Goal: Task Accomplishment & Management: Manage account settings

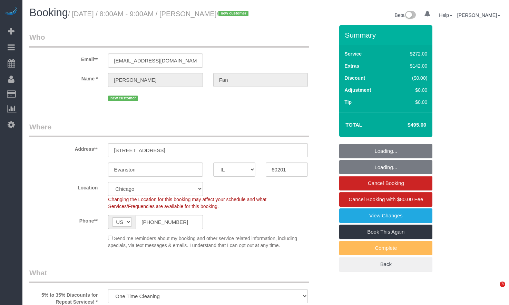
select select "IL"
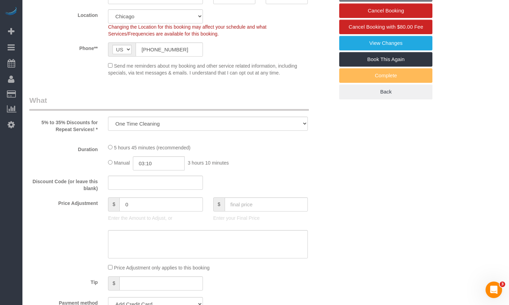
select select "513"
select select "5"
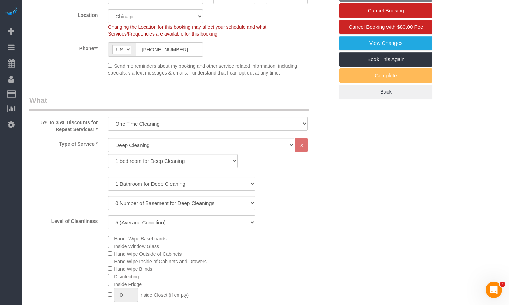
select select "string:fspay-abcb8e92-97c1-4f3c-9437-449de61daa3a"
select select "number:1"
select select "number:58"
select select "number:139"
select select "number:106"
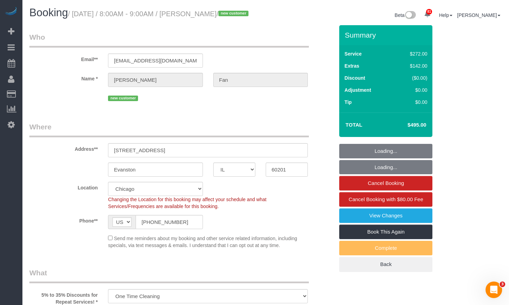
select select "5"
select select "object:1266"
select select "spot1"
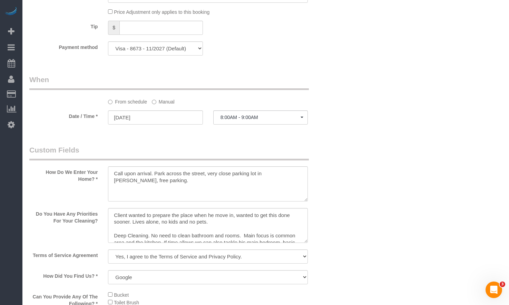
scroll to position [622, 0]
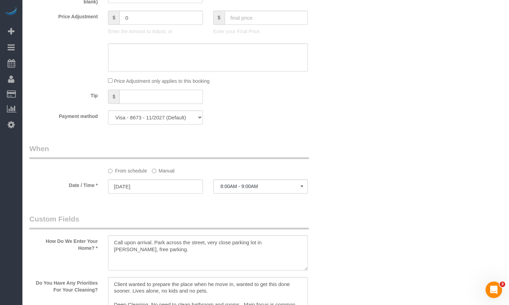
click at [138, 104] on input "text" at bounding box center [161, 97] width 84 height 14
type input "79"
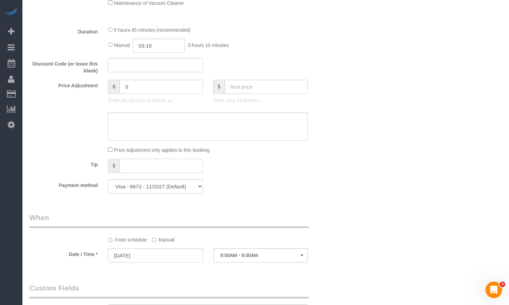
scroll to position [518, 0]
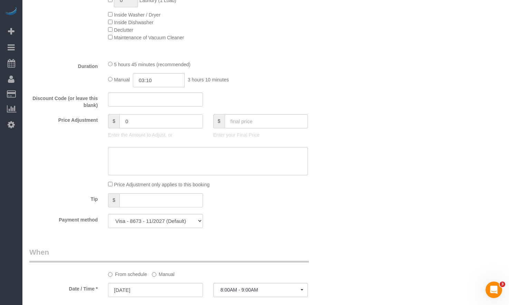
click at [148, 128] on input "0" at bounding box center [161, 121] width 84 height 14
paste input "79"
paste input "text"
type input "79"
click at [301, 125] on input "text" at bounding box center [267, 121] width 84 height 14
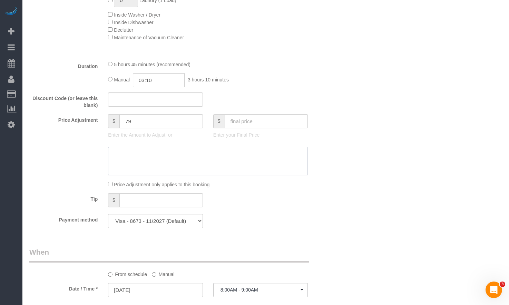
click at [207, 169] on textarea at bounding box center [208, 161] width 200 height 28
click at [179, 162] on textarea at bounding box center [208, 161] width 200 height 28
type textarea "Initial price $495 + $79 (1 hr extra) = $574"
click at [389, 147] on div "Who Email** fxw.sj03@gmail.com Name * Xiwei Elias Fan new customer Where Addres…" at bounding box center [265, 245] width 473 height 1476
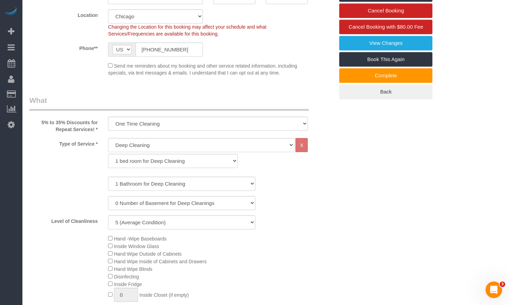
scroll to position [69, 0]
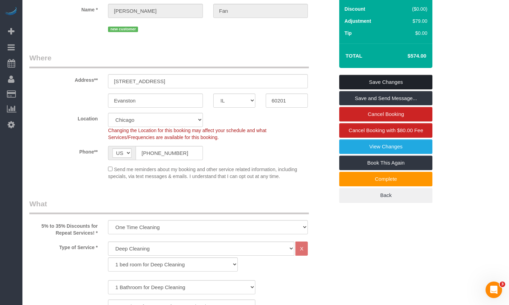
click at [385, 89] on link "Save Changes" at bounding box center [385, 82] width 93 height 15
